Goal: Information Seeking & Learning: Check status

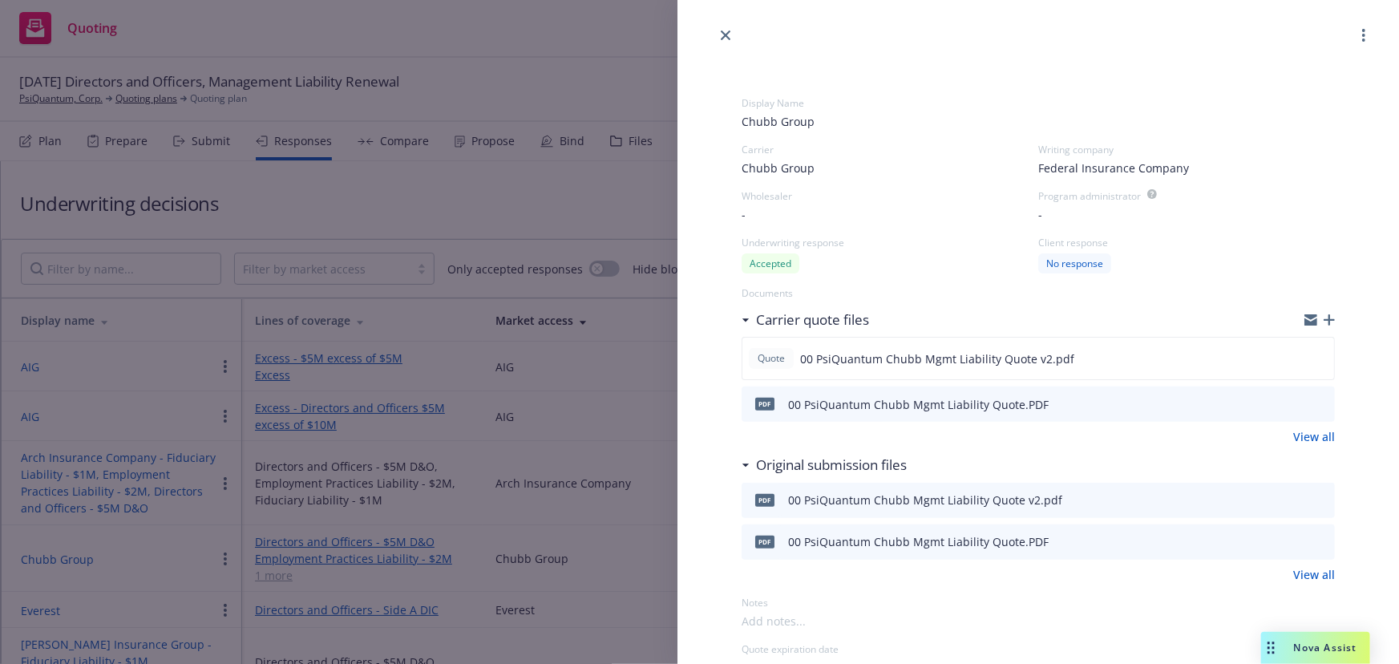
scroll to position [94, 0]
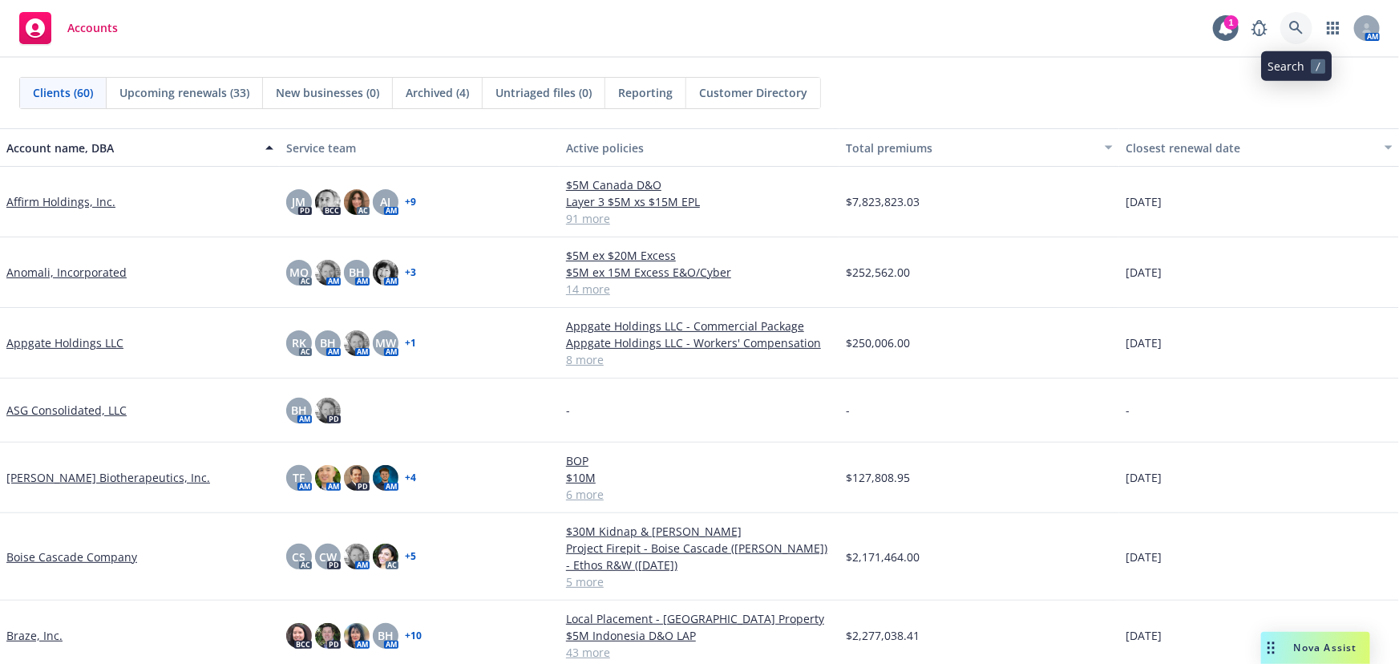
click at [1299, 27] on icon at bounding box center [1297, 28] width 14 height 14
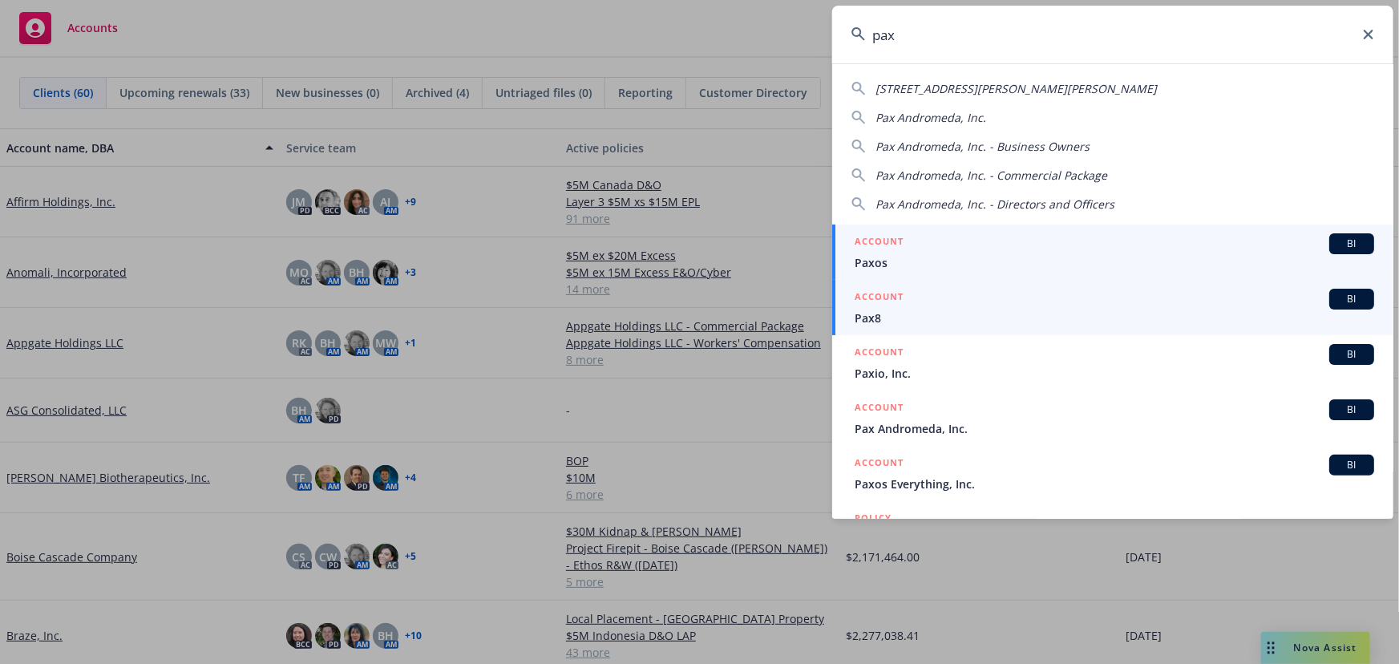
type input "pax"
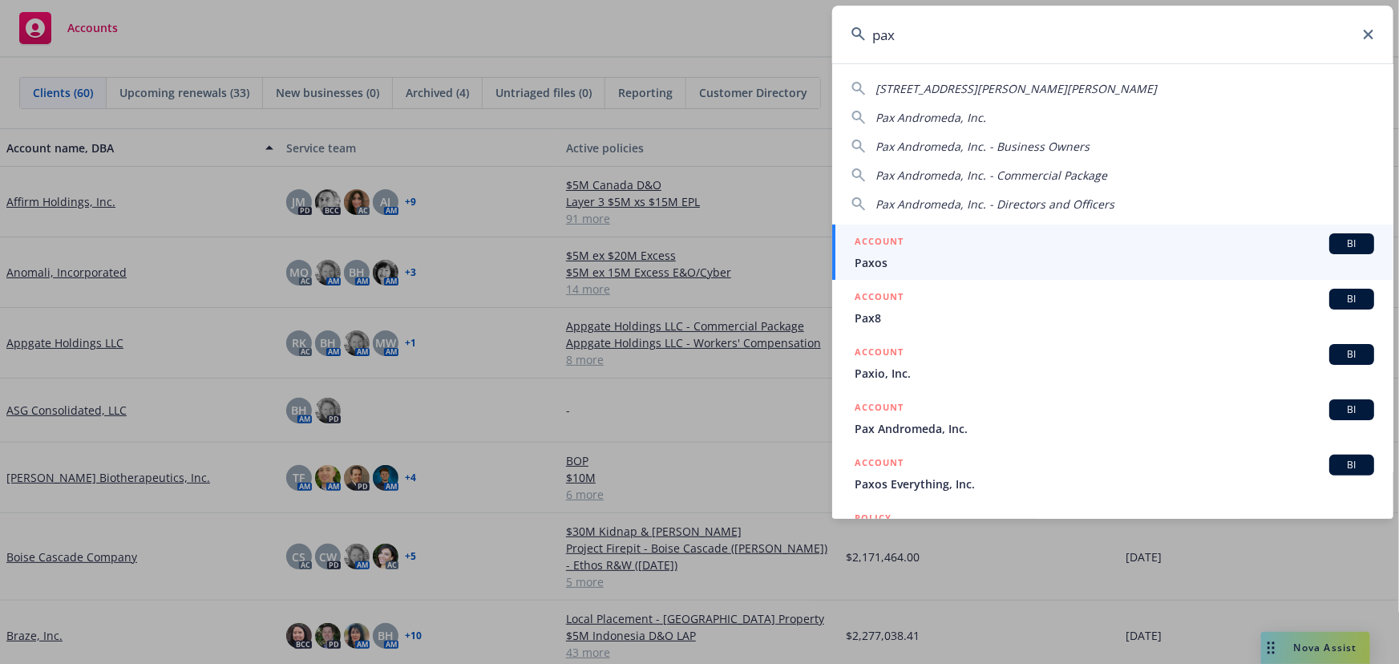
click at [989, 325] on span "Pax8" at bounding box center [1115, 318] width 520 height 17
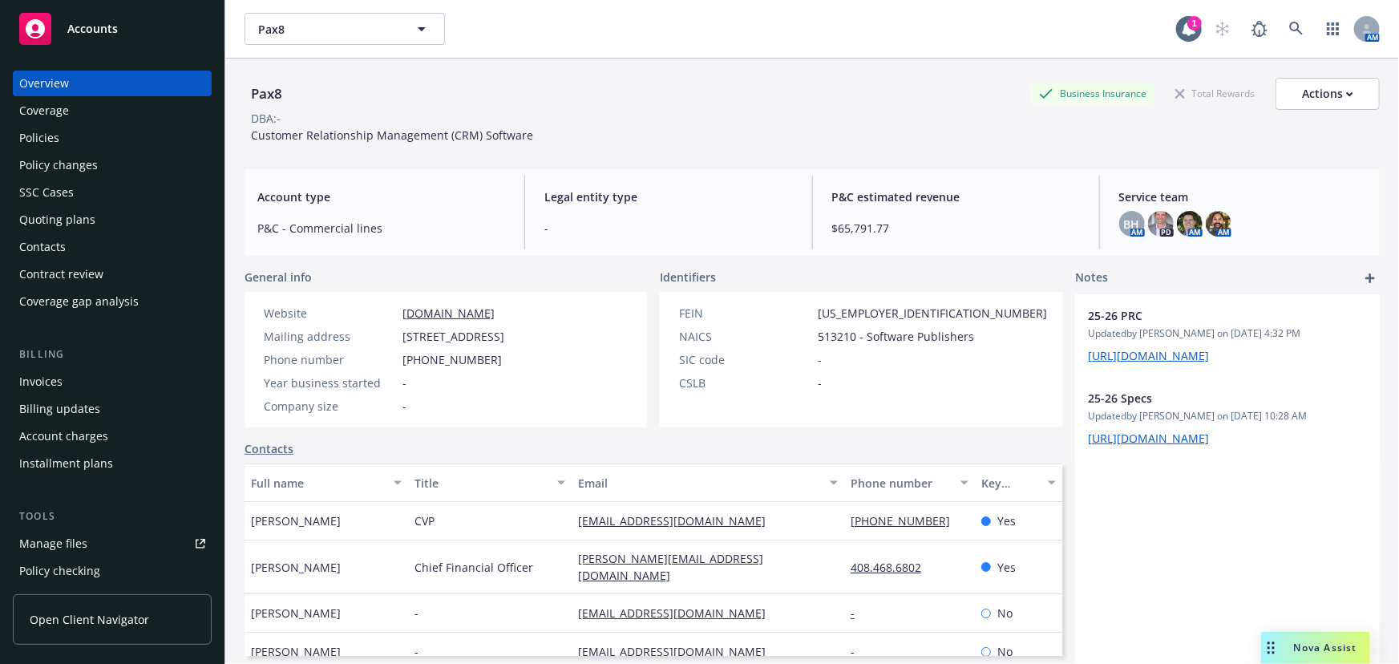
click at [87, 221] on div "Quoting plans" at bounding box center [57, 220] width 76 height 26
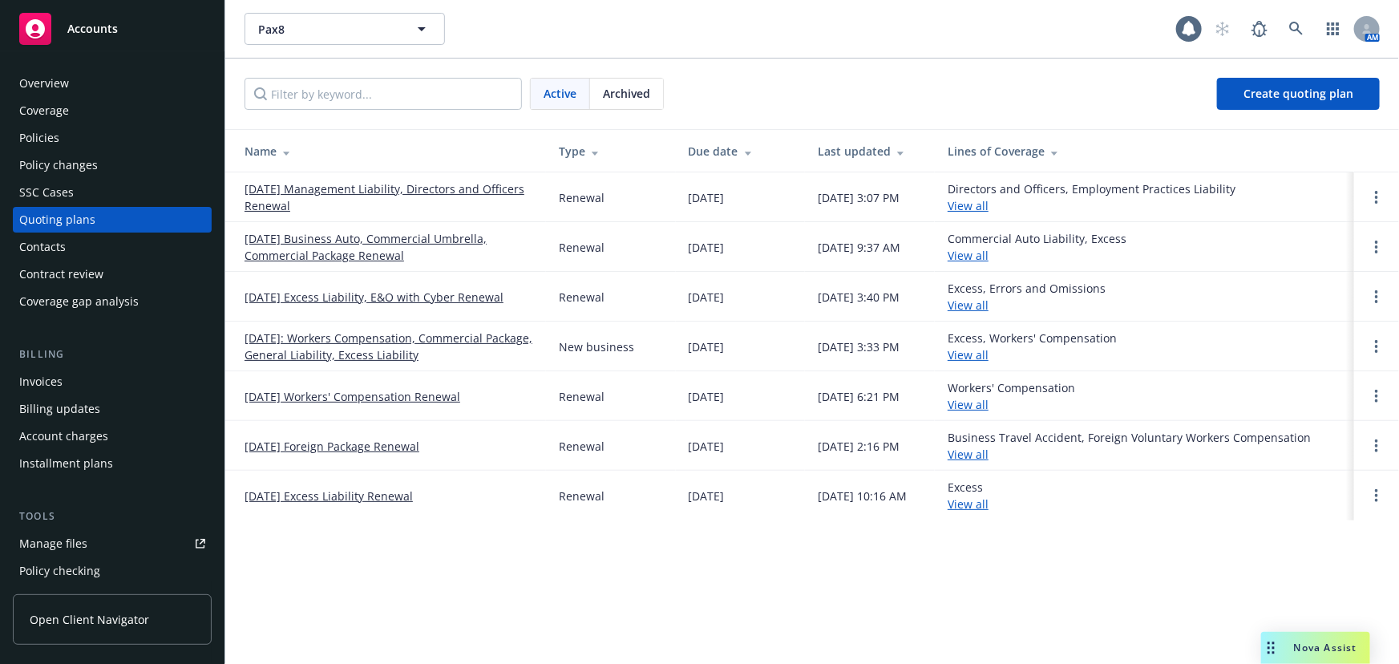
click at [422, 188] on link "[DATE] Management Liability, Directors and Officers Renewal" at bounding box center [389, 197] width 289 height 34
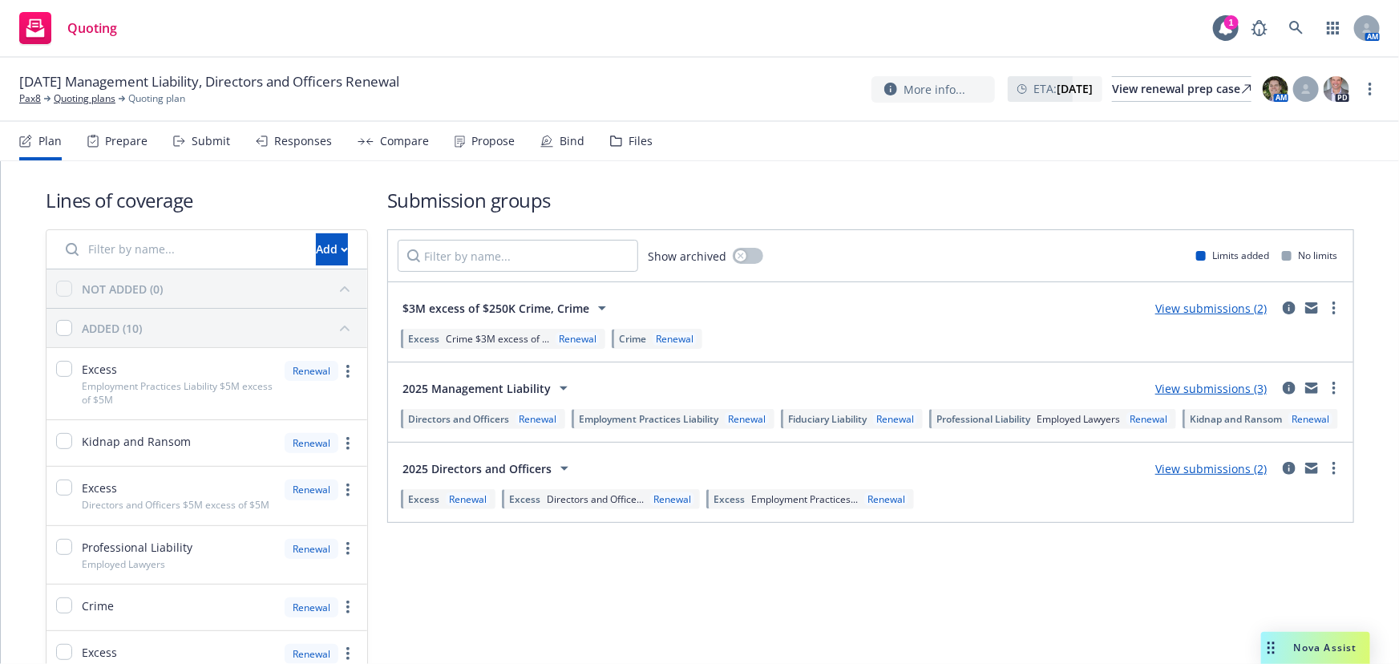
click at [297, 152] on div "Responses" at bounding box center [294, 141] width 76 height 38
